Goal: Transaction & Acquisition: Purchase product/service

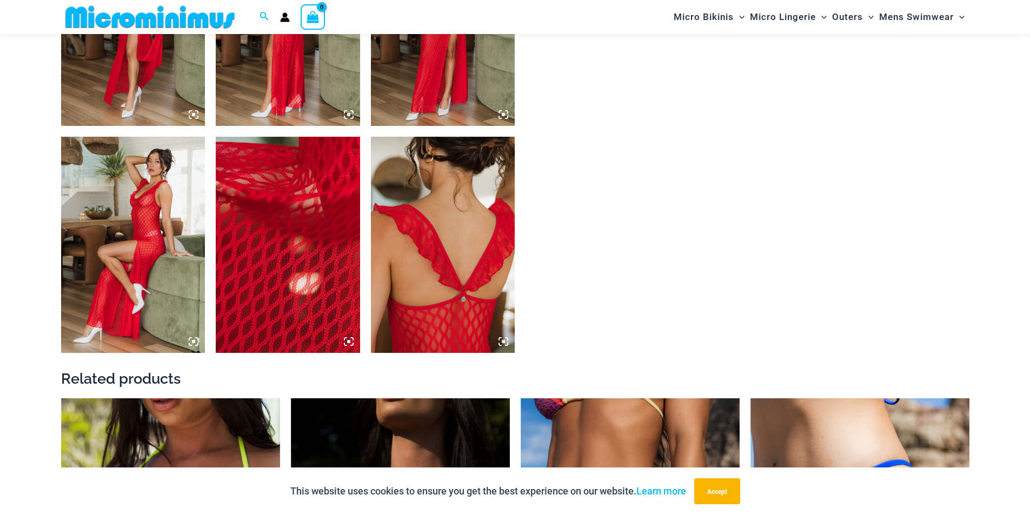
scroll to position [901, 0]
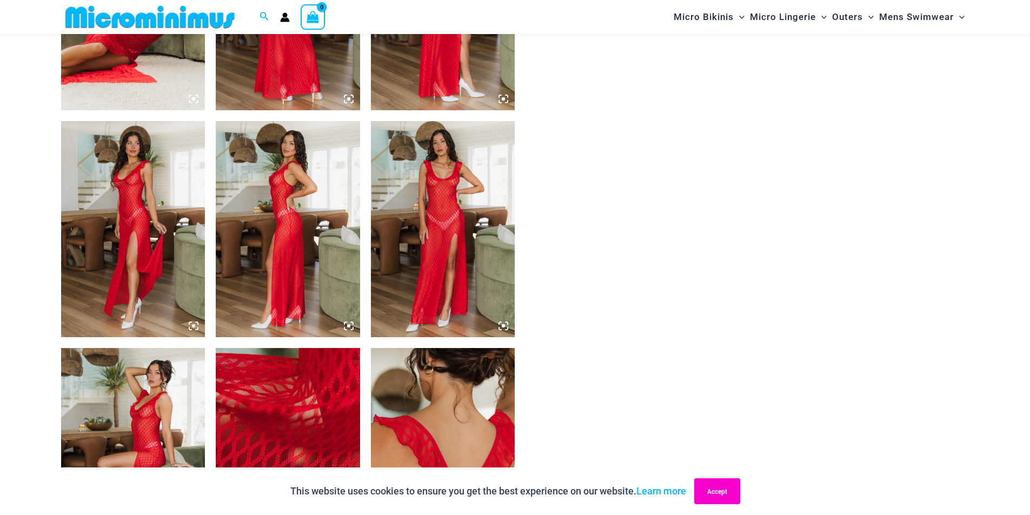
click at [740, 485] on button "Accept" at bounding box center [717, 492] width 46 height 26
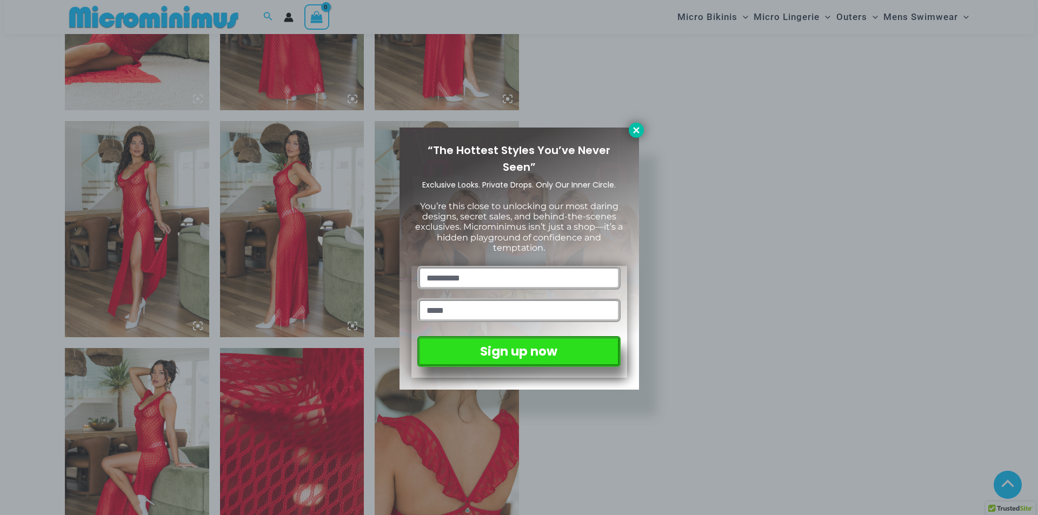
click at [632, 127] on icon at bounding box center [637, 130] width 10 height 10
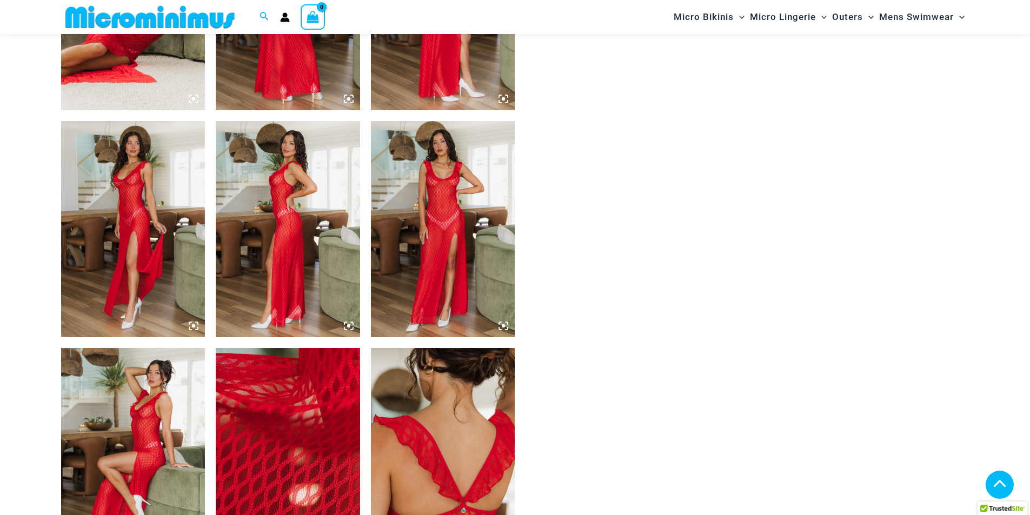
scroll to position [680, 0]
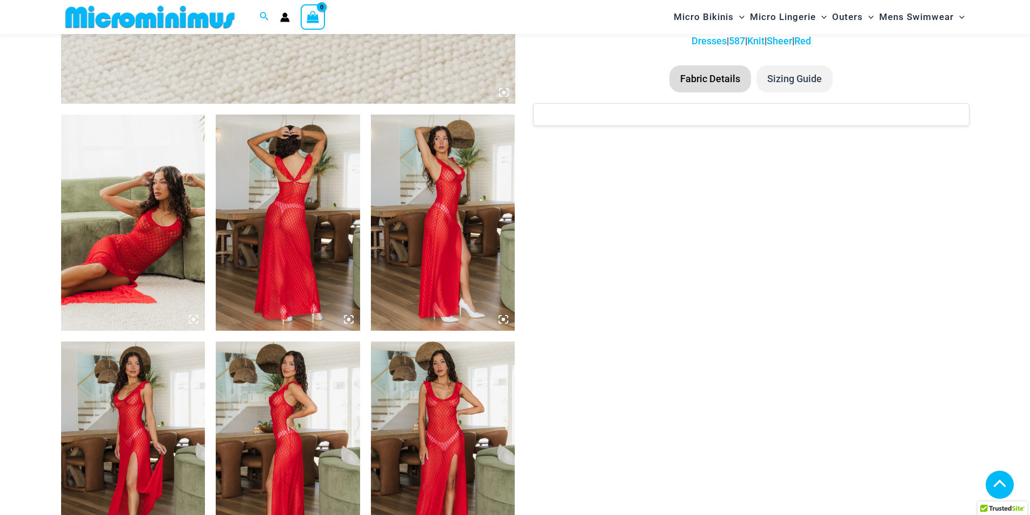
click at [437, 209] on img at bounding box center [443, 223] width 144 height 216
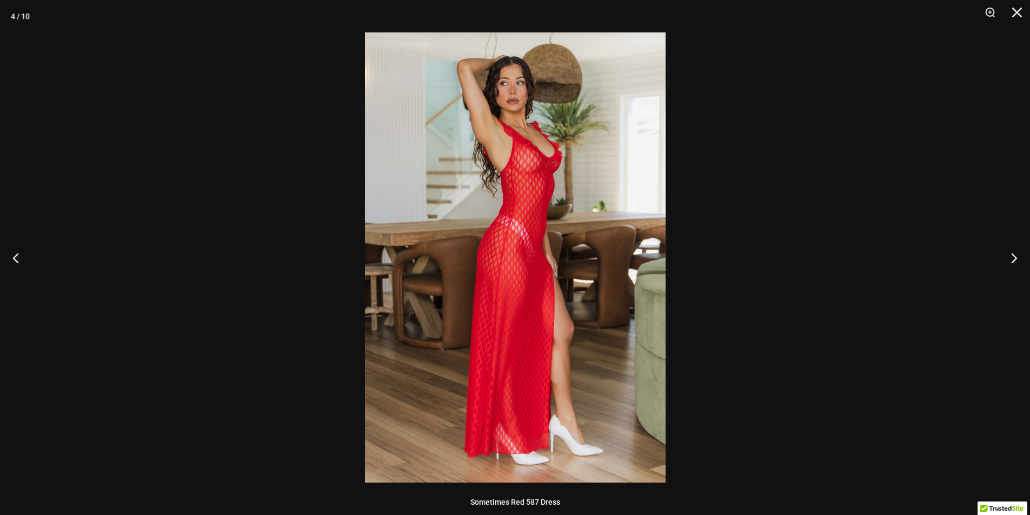
click at [566, 187] on img at bounding box center [515, 257] width 301 height 451
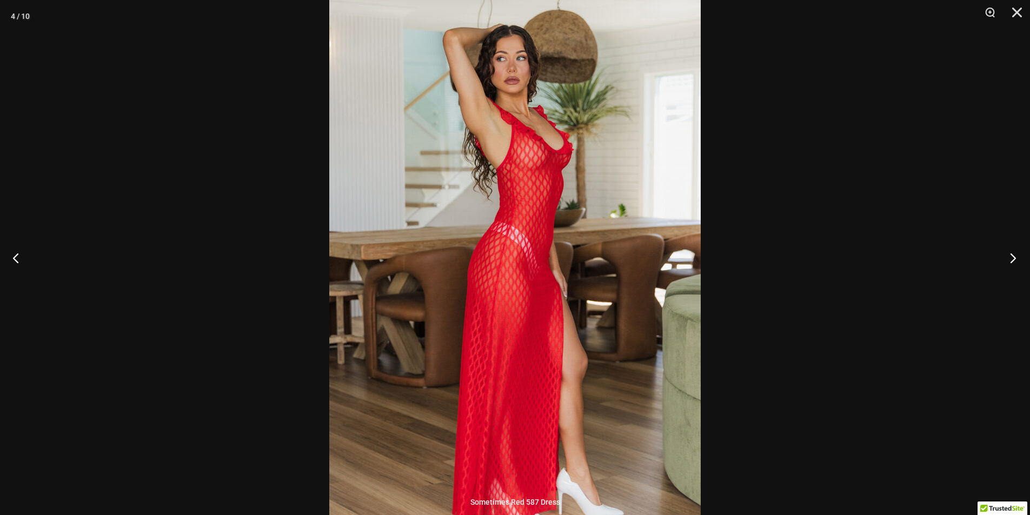
click at [1014, 258] on button "Next" at bounding box center [1010, 258] width 41 height 54
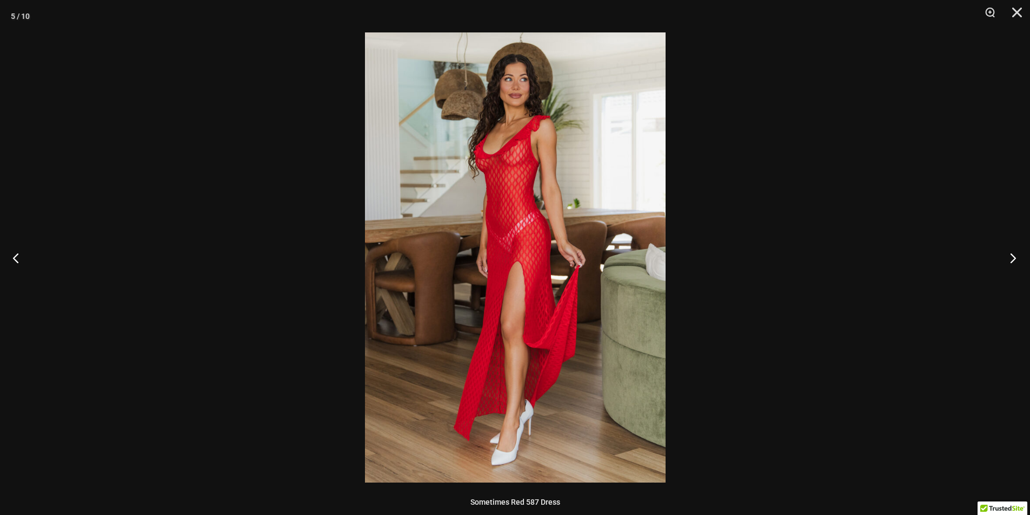
click at [1014, 258] on button "Next" at bounding box center [1010, 258] width 41 height 54
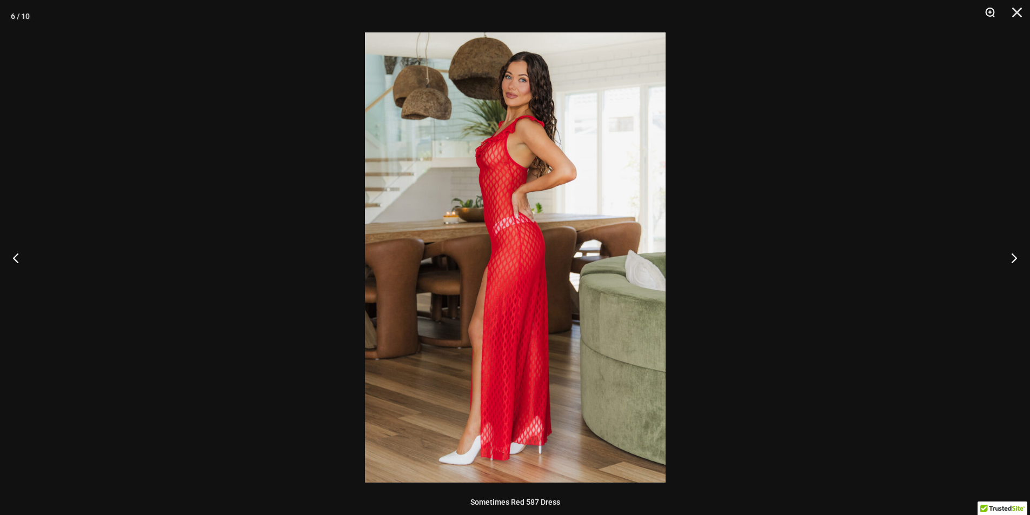
click at [989, 11] on button "Zoom" at bounding box center [986, 16] width 27 height 32
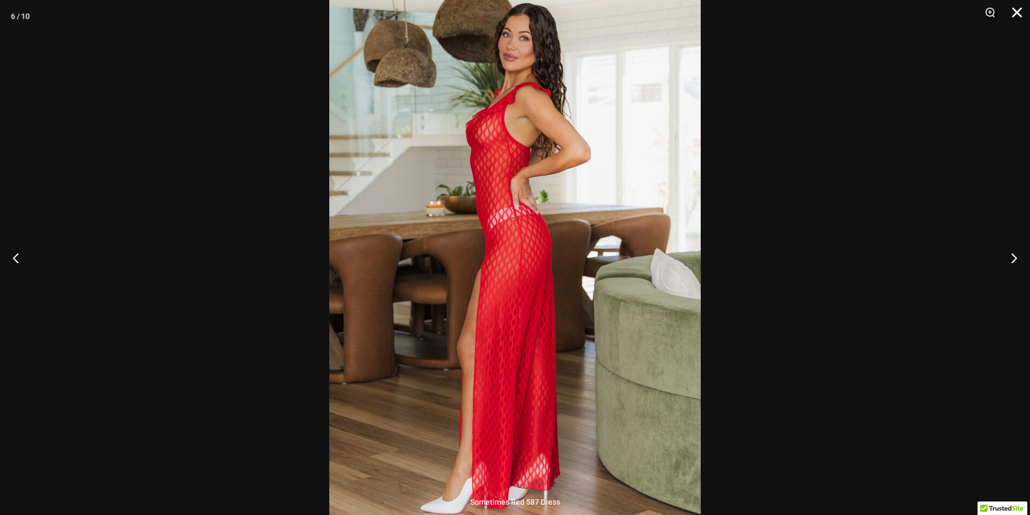
click at [1026, 6] on button "Close" at bounding box center [1013, 16] width 27 height 32
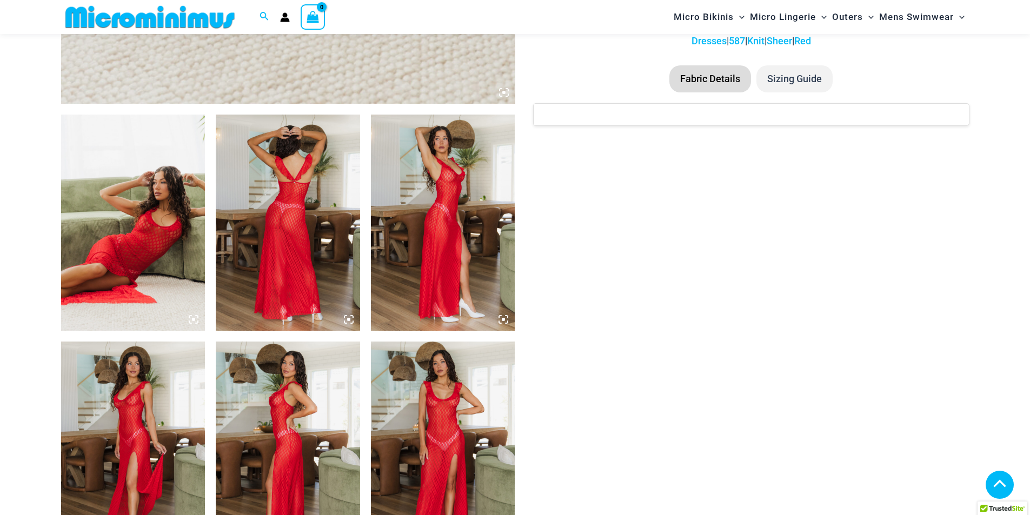
scroll to position [1197, 0]
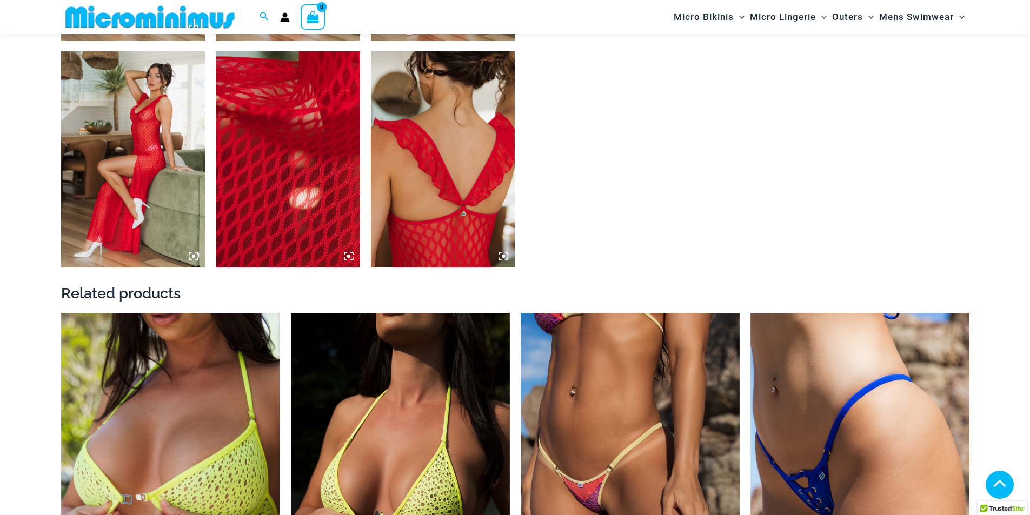
click at [229, 150] on img at bounding box center [288, 159] width 144 height 216
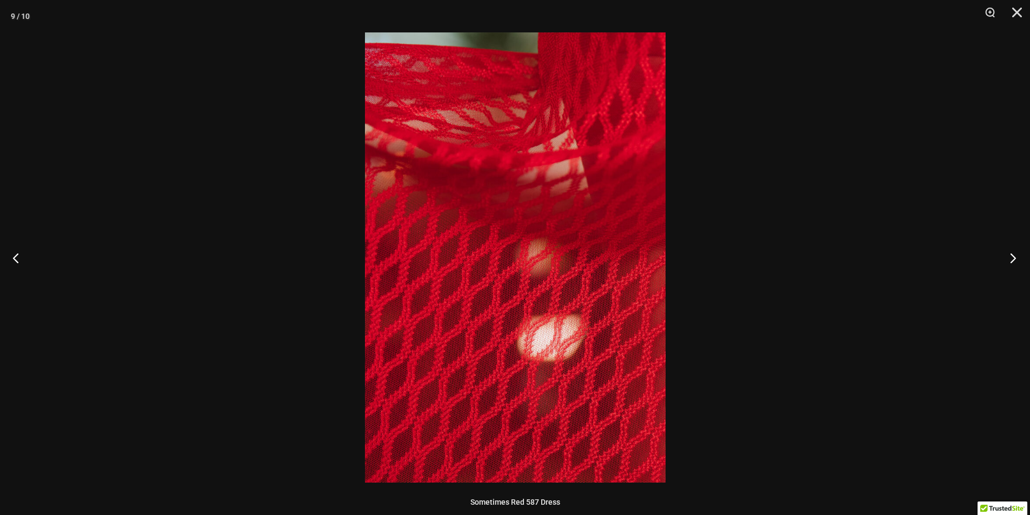
click at [1014, 257] on button "Next" at bounding box center [1010, 258] width 41 height 54
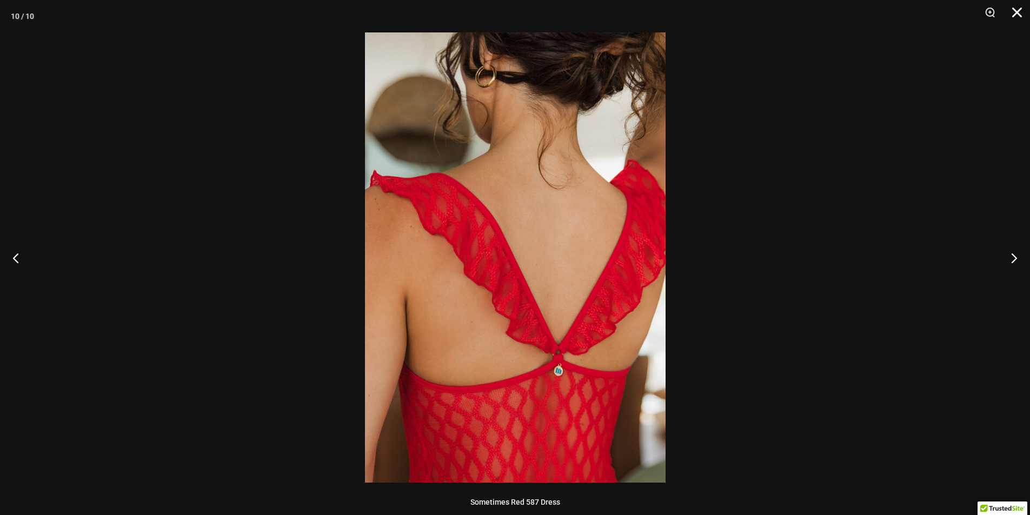
click at [1022, 18] on button "Close" at bounding box center [1013, 16] width 27 height 32
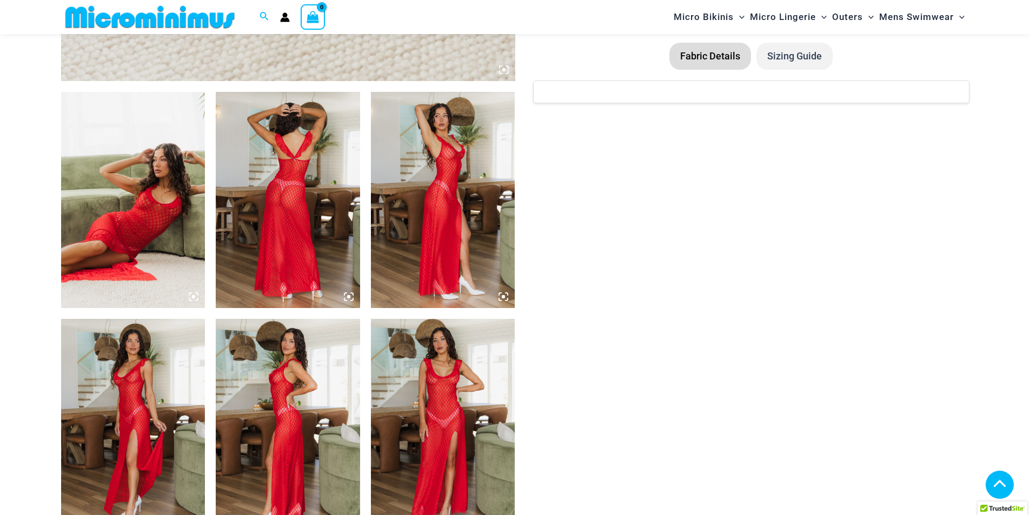
scroll to position [0, 0]
